Goal: Transaction & Acquisition: Purchase product/service

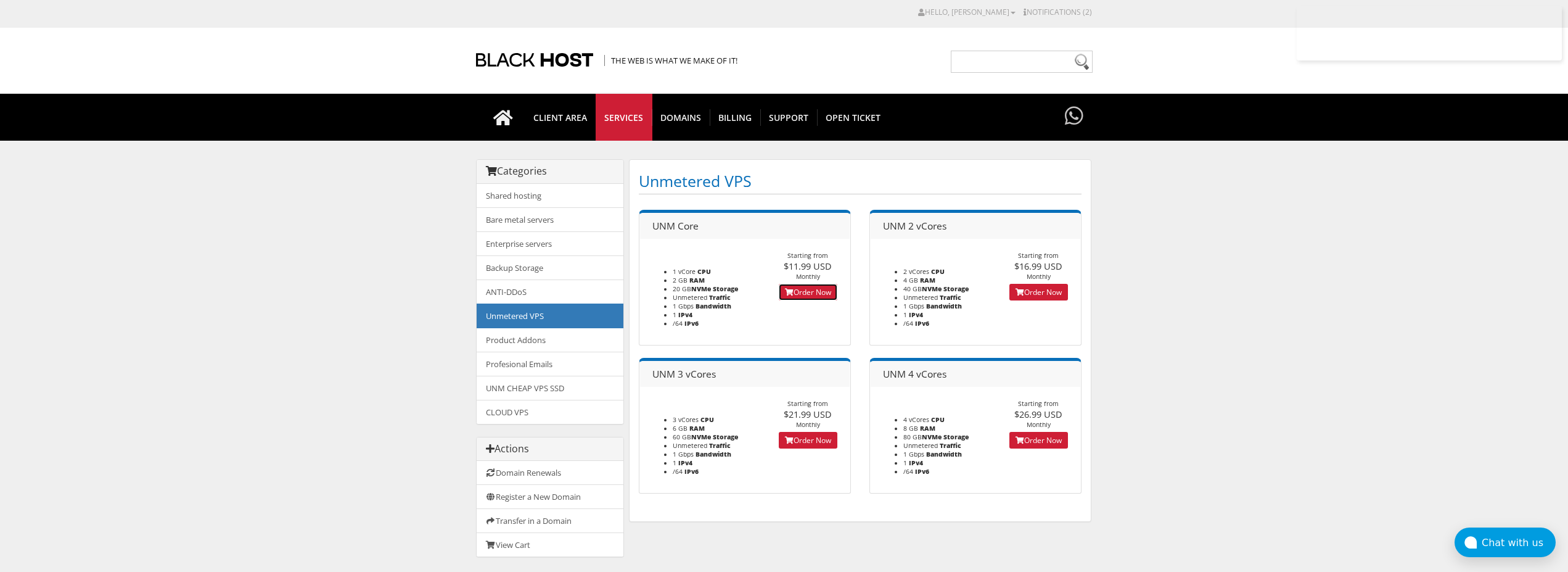
click at [785, 289] on icon at bounding box center [789, 292] width 8 height 8
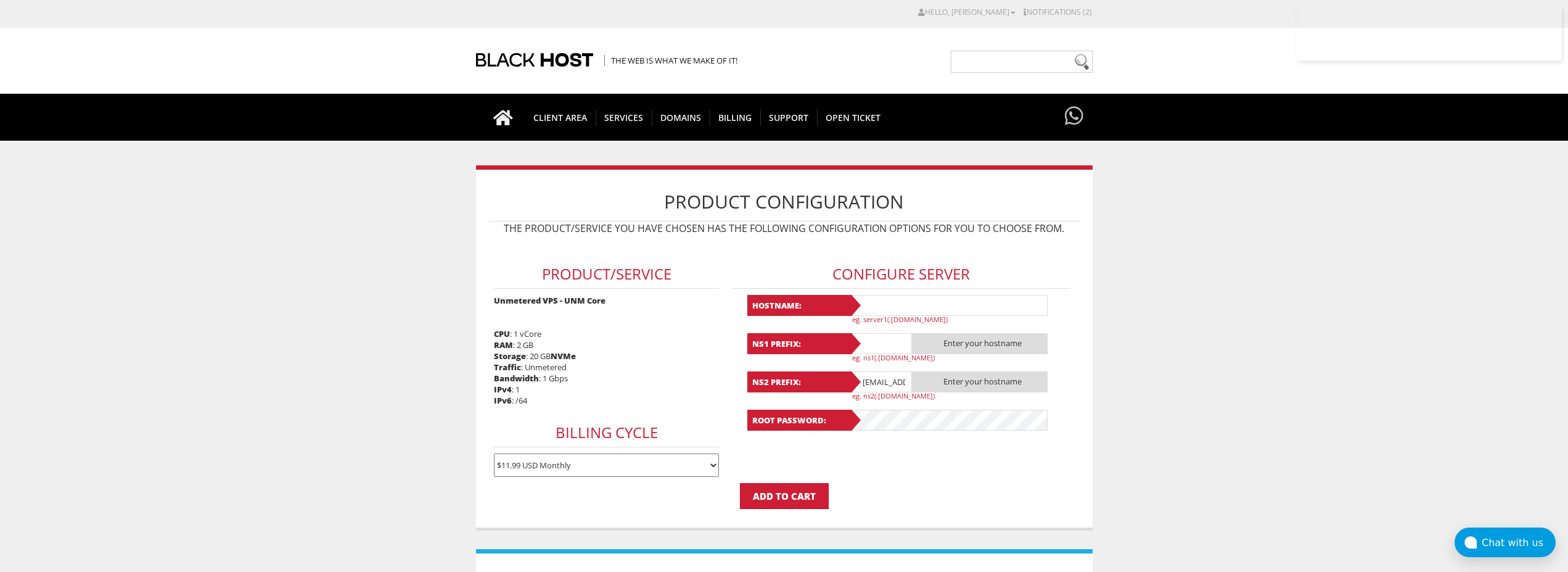
click at [866, 302] on input "text" at bounding box center [948, 305] width 197 height 21
click at [930, 302] on input "Lavanda100" at bounding box center [948, 305] width 197 height 21
type input "Lavanda100"
click at [885, 344] on input "text" at bounding box center [880, 344] width 62 height 21
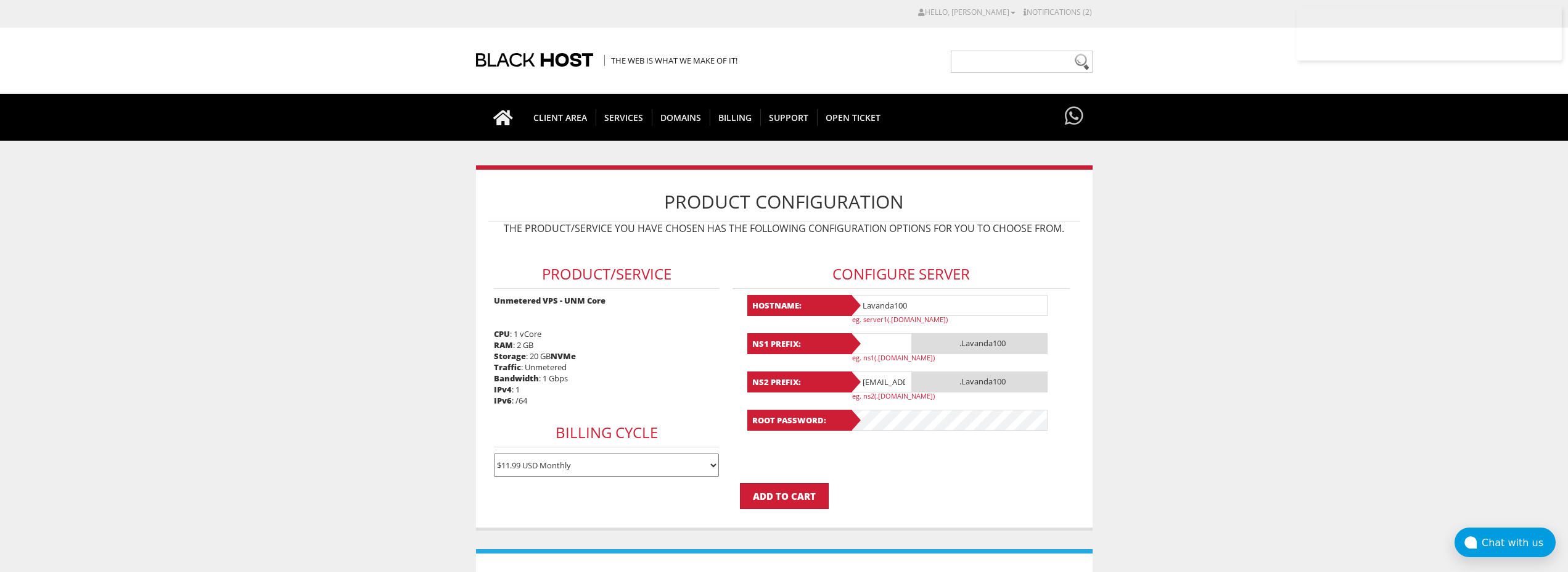
paste input "Lavanda100"
type input "Lavanda100"
click at [876, 378] on input "lavandaaa88f@gmail.com" at bounding box center [880, 382] width 62 height 21
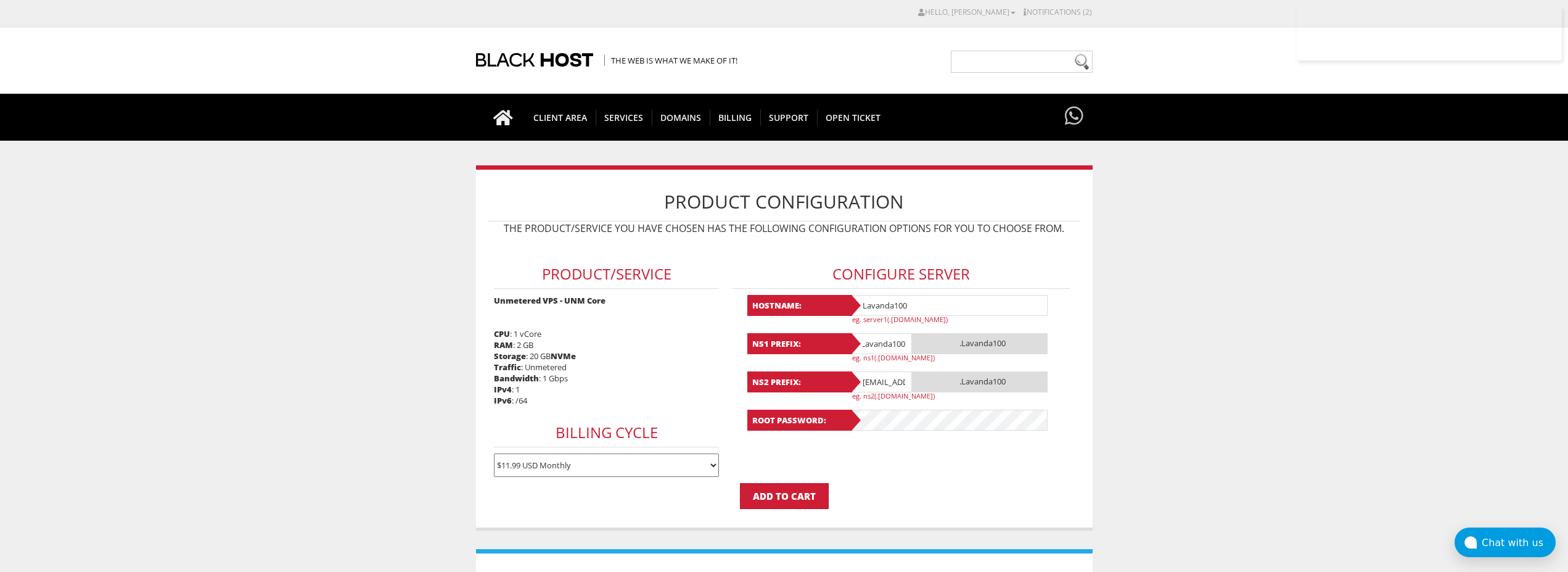
type input "@gmail.com"
click at [876, 378] on input "@gmail.com" at bounding box center [880, 382] width 62 height 21
paste input "Lavanda100"
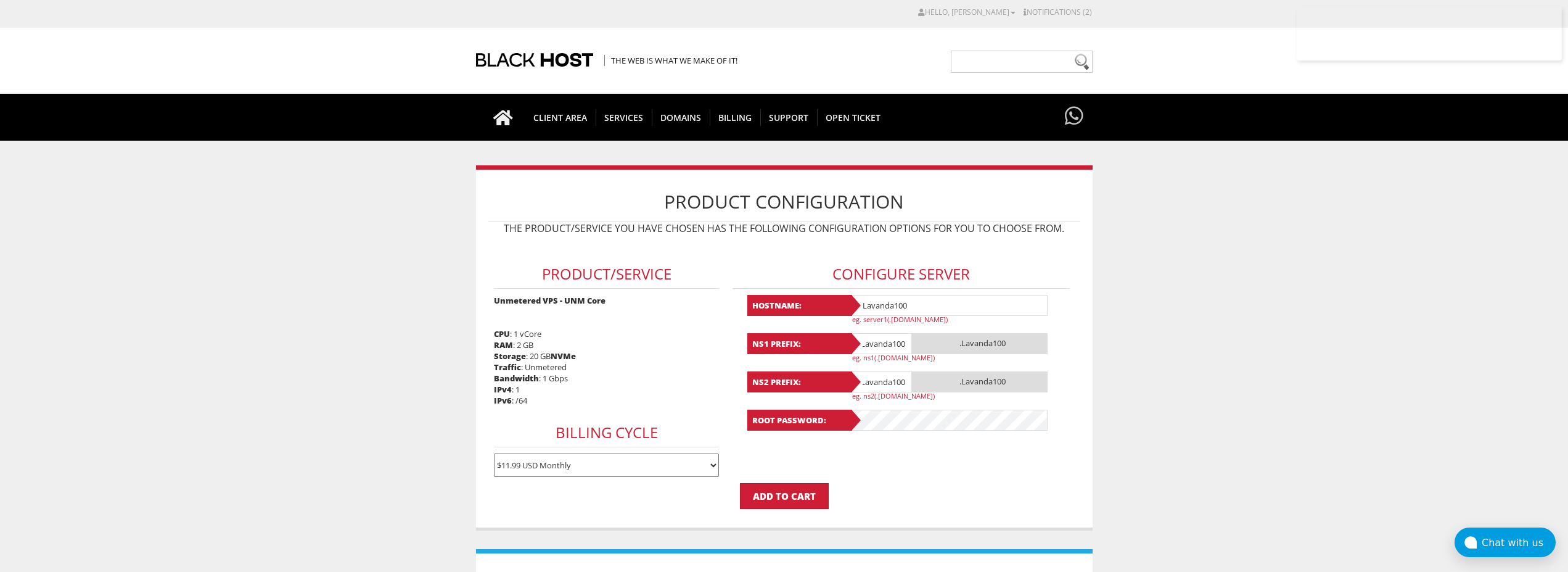
type input "Lavanda100"
click at [936, 469] on form "Product/Service Unmetered VPS - UNM Core CPU : 1 vCore RAM : 2 GB Storage : 20 …" at bounding box center [784, 375] width 592 height 267
click at [906, 465] on form "Product/Service Unmetered VPS - UNM Core CPU : 1 vCore RAM : 2 GB Storage : 20 …" at bounding box center [784, 375] width 592 height 267
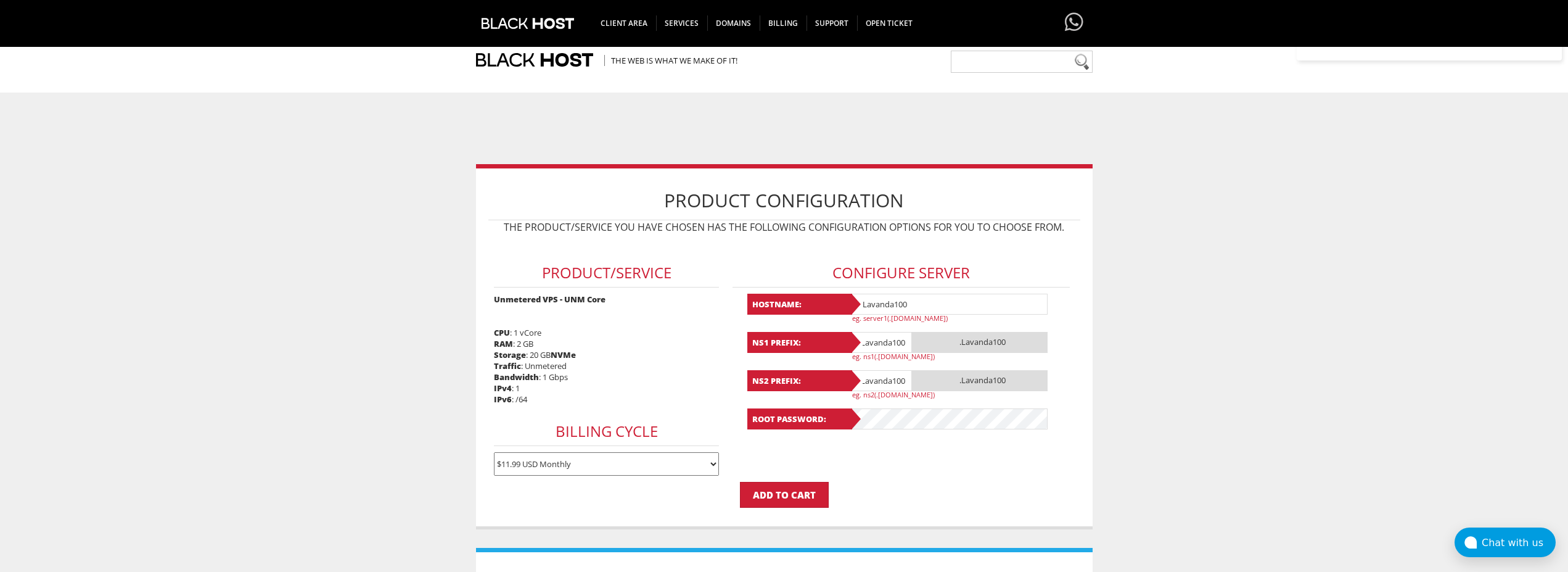
scroll to position [376, 0]
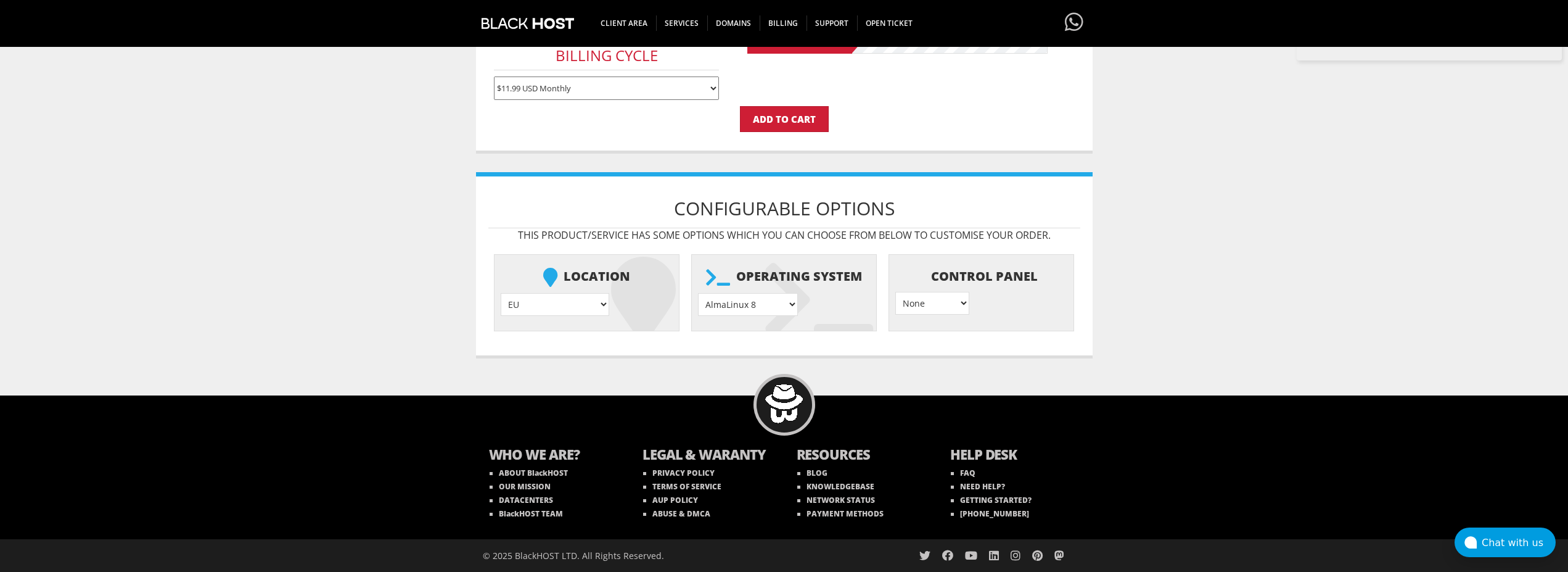
click at [698, 293] on select "AlmaLinux 8 } AlmaLinux 9 } AlmaLinux 10 } Rocky Linux 8 } Rocky Linux 9 } Cent…" at bounding box center [748, 304] width 100 height 23
select select "1208"
click option "Ubuntu 24.04" at bounding box center [0, 0] width 0 height 0
click at [809, 124] on input "Add to Cart" at bounding box center [784, 118] width 89 height 26
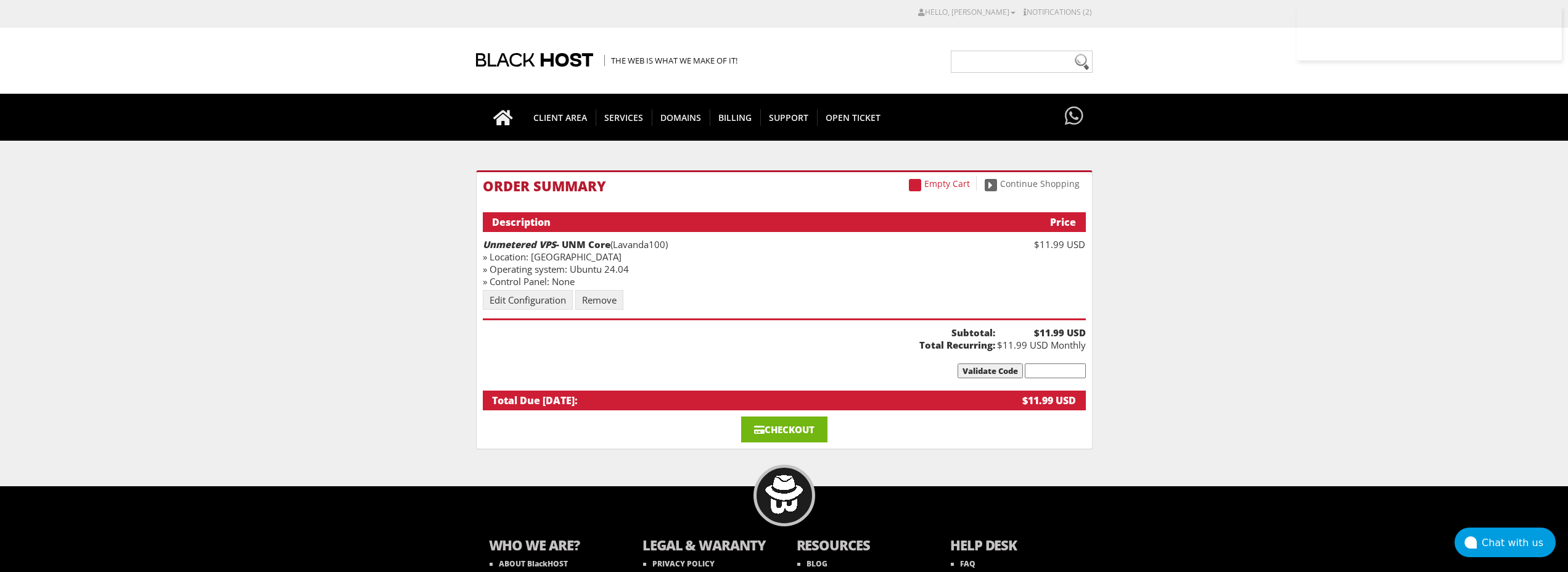
click at [804, 423] on link "Checkout" at bounding box center [784, 429] width 86 height 26
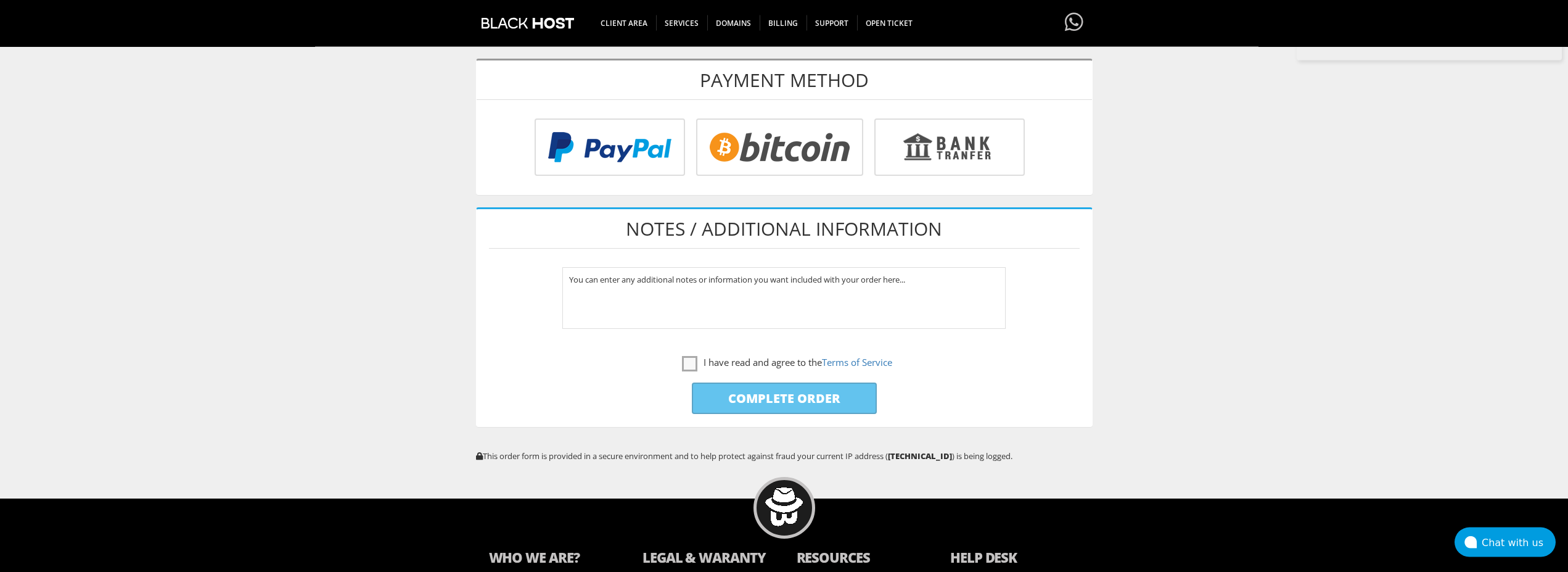
scroll to position [503, 0]
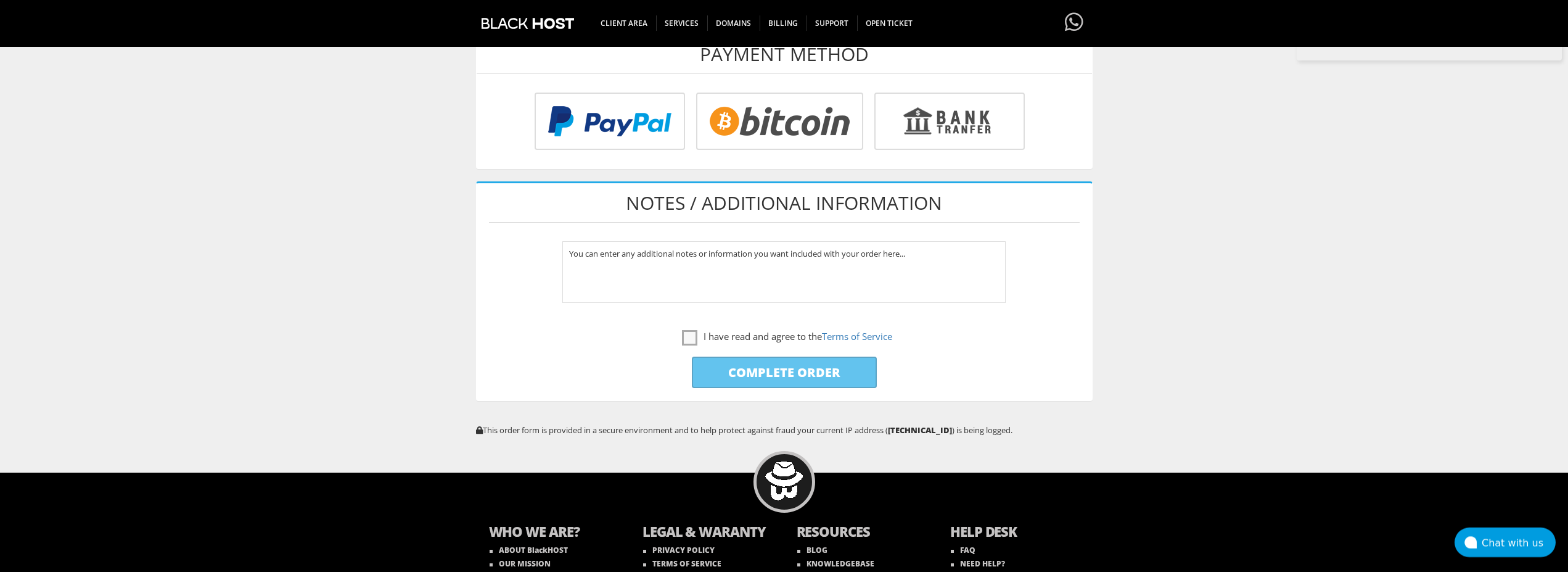
click at [726, 133] on input "radio" at bounding box center [778, 124] width 167 height 58
radio input "true"
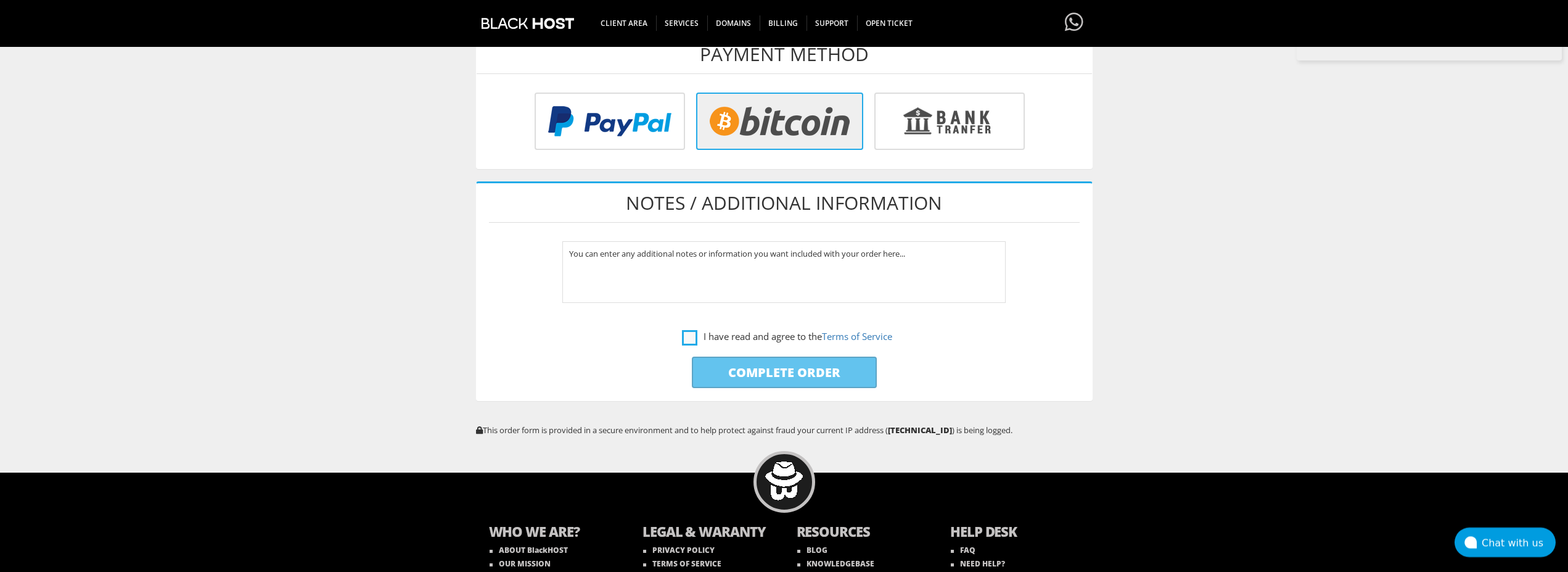
click at [694, 335] on label "I have read and agree to the Terms of Service" at bounding box center [787, 337] width 211 height 15
checkbox input "true"
click at [765, 382] on input "Complete Order" at bounding box center [784, 371] width 185 height 31
type input "Please Wait..."
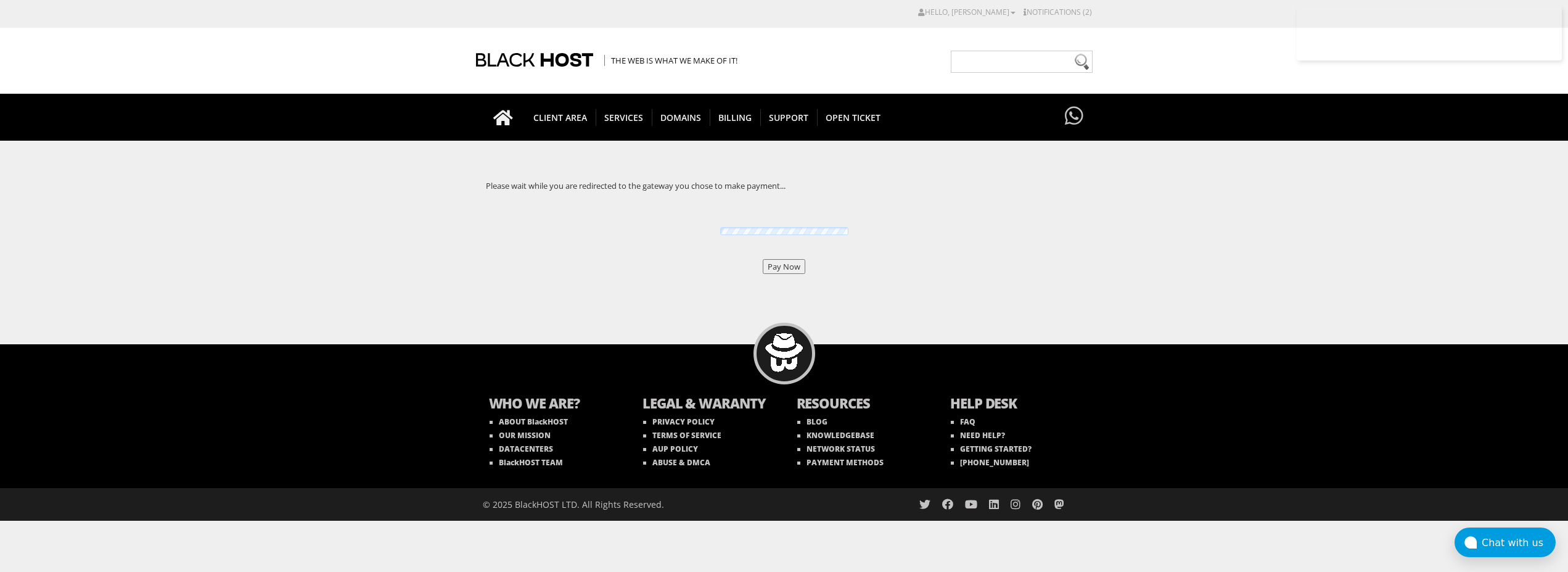
click at [798, 265] on input "Pay Now" at bounding box center [784, 266] width 42 height 14
